Goal: Information Seeking & Learning: Find specific page/section

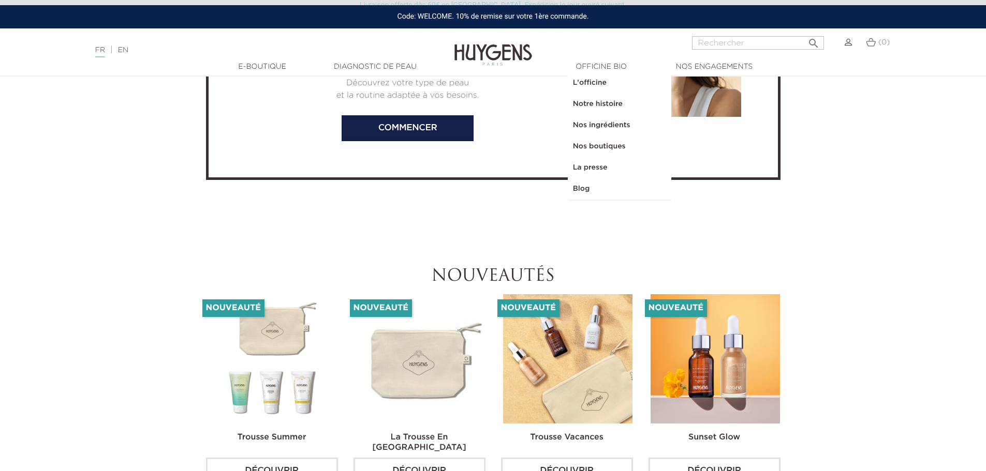
scroll to position [2328, 0]
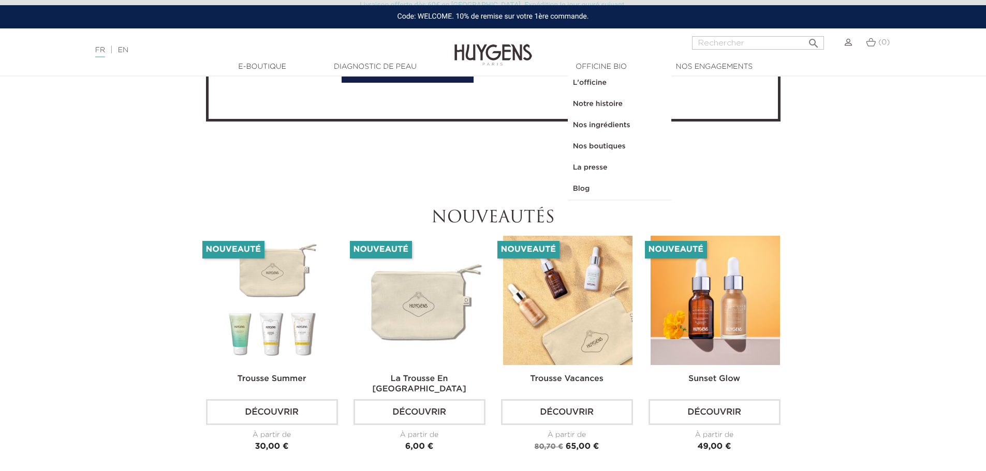
click at [427, 291] on img at bounding box center [419, 300] width 129 height 129
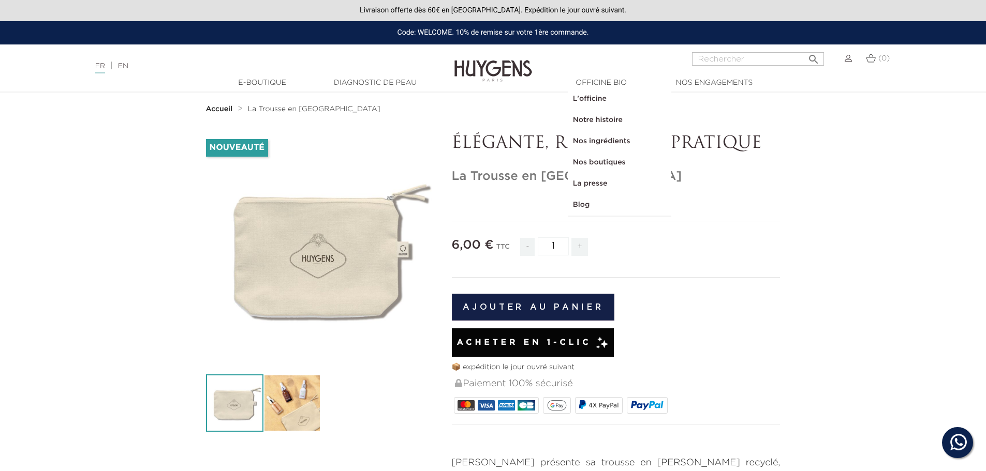
click at [619, 81] on link "  Officine Bio" at bounding box center [600, 83] width 103 height 11
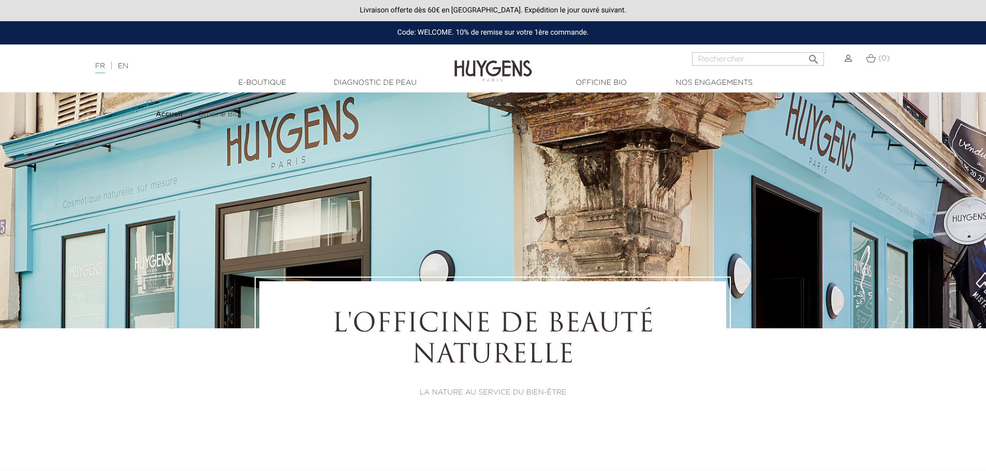
select select "FR"
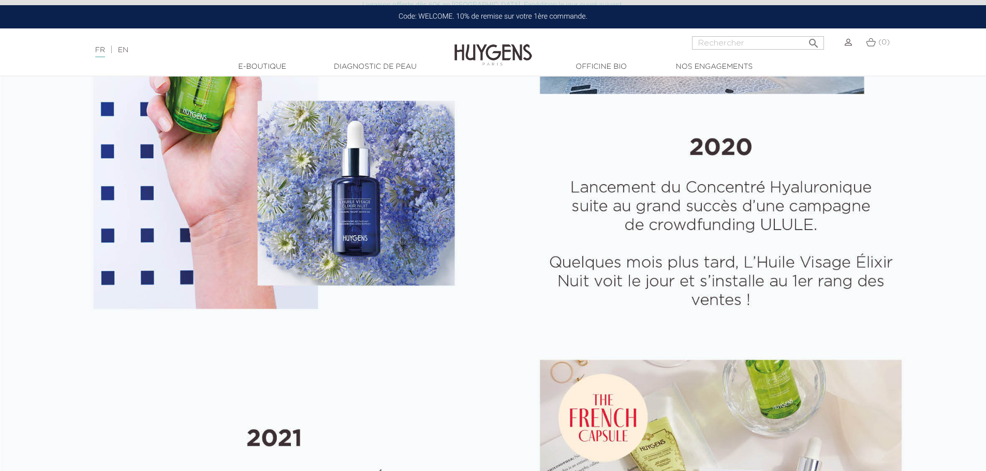
scroll to position [2069, 0]
